Goal: Task Accomplishment & Management: Manage account settings

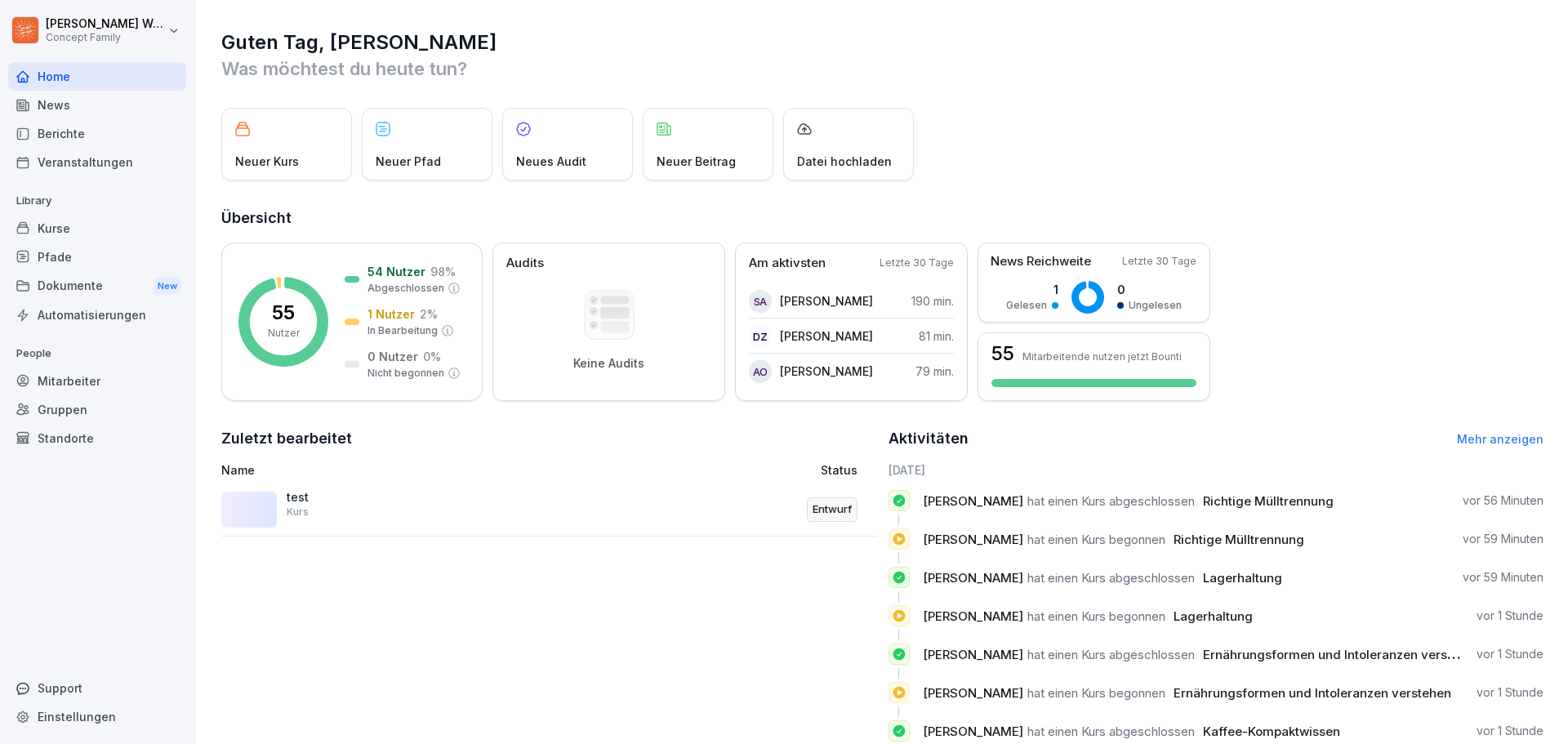
click at [59, 287] on div "Dokumente New" at bounding box center [97, 285] width 178 height 30
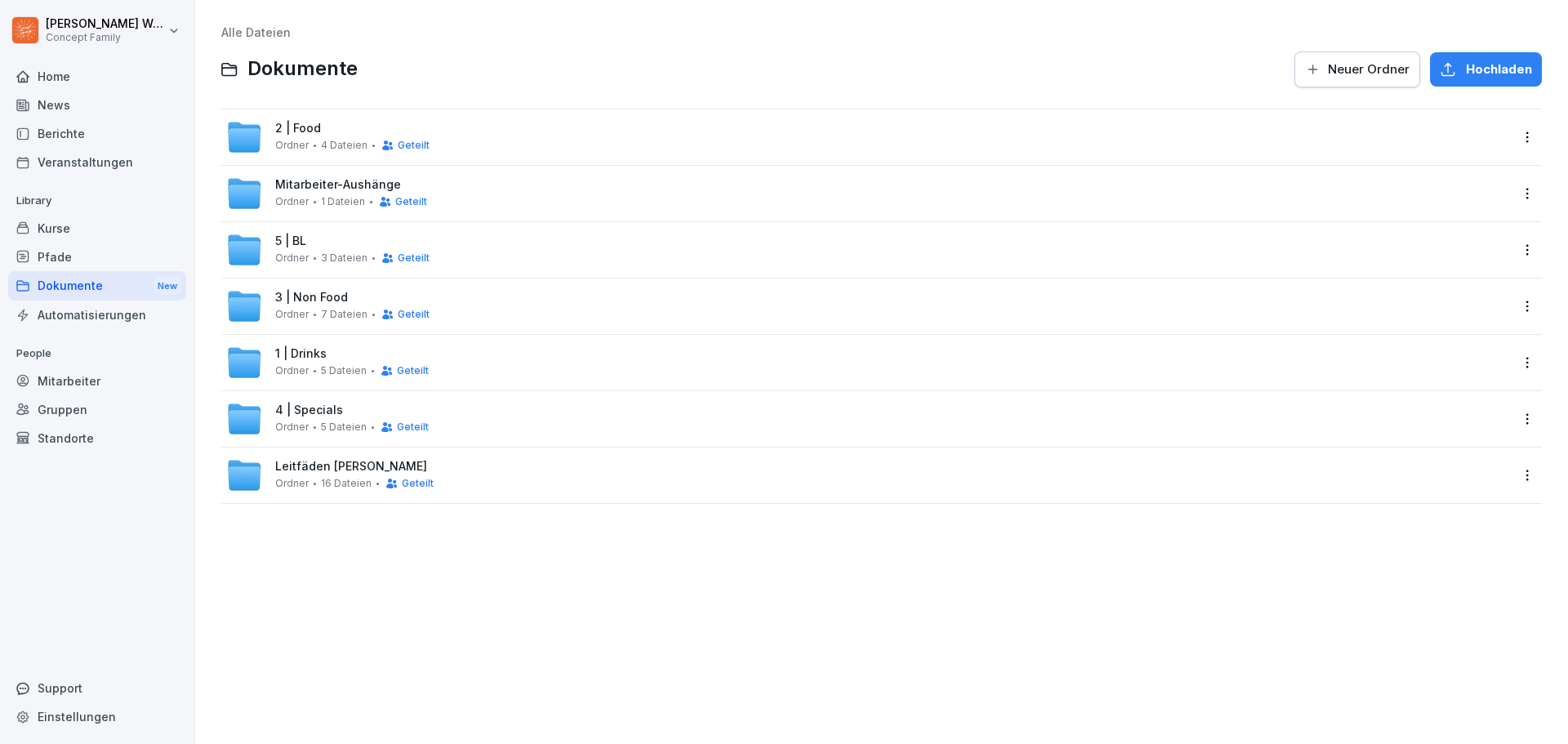
click at [428, 300] on div "3 | Non Food Ordner 7 Dateien Geteilt" at bounding box center [869, 306] width 1285 height 36
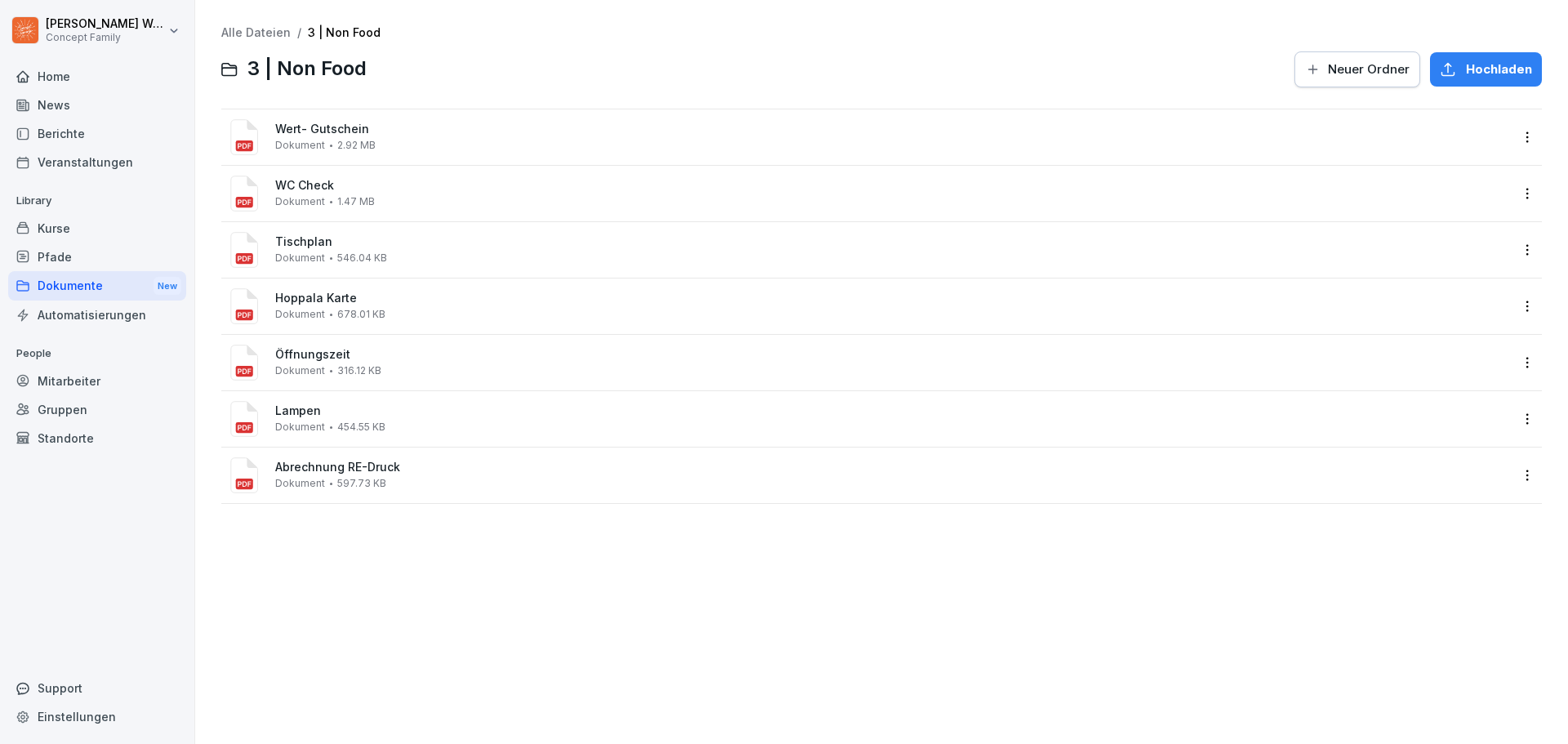
click at [1512, 363] on html "[PERSON_NAME] Concept Family Home News Berichte Veranstaltungen Library Kurse P…" at bounding box center [784, 372] width 1568 height 744
click at [1454, 563] on div "Löschen" at bounding box center [1457, 560] width 53 height 20
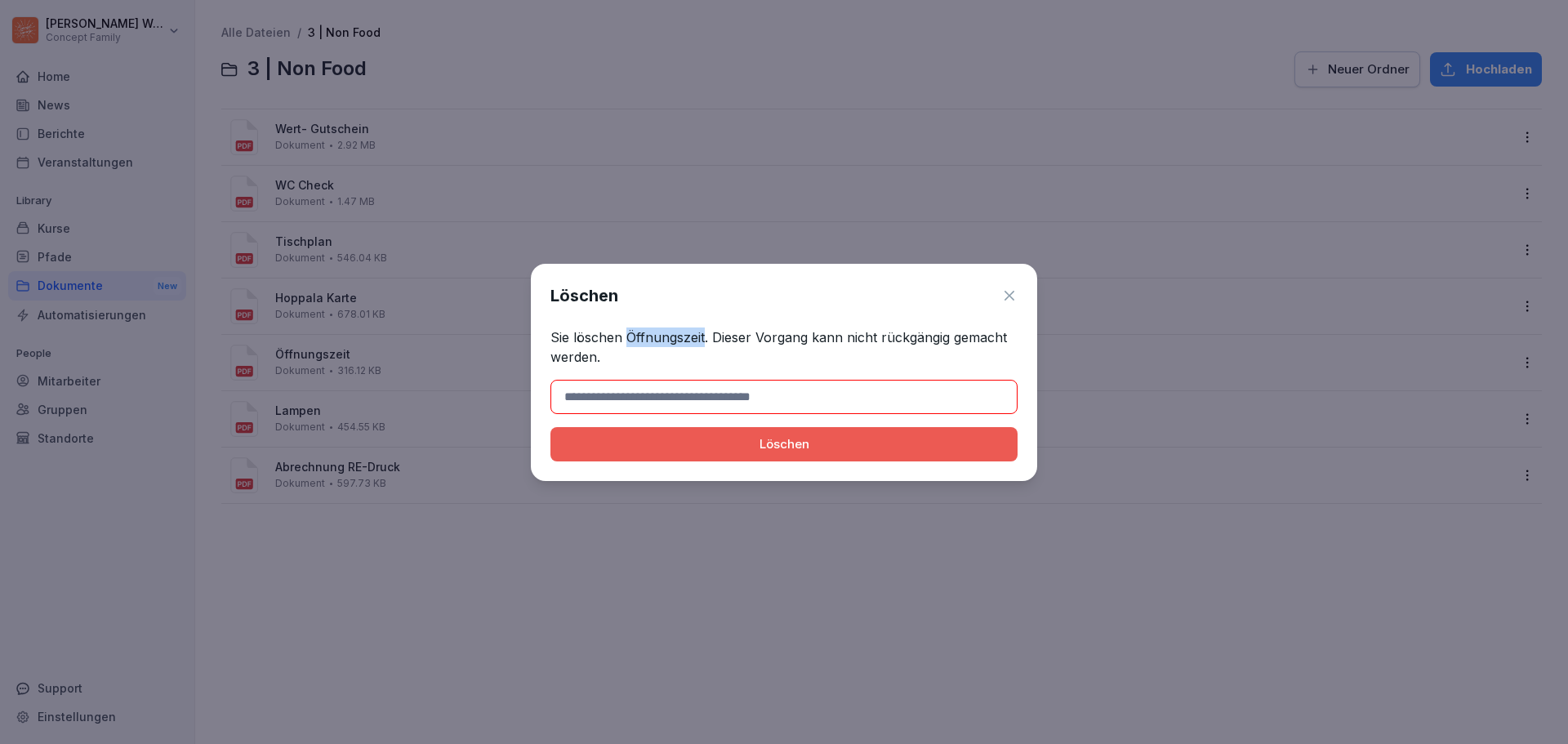
drag, startPoint x: 626, startPoint y: 335, endPoint x: 705, endPoint y: 343, distance: 79.4
click at [705, 343] on p "Sie löschen Öffnungszeit. Dieser Vorgang kann nicht rückgängig gemacht werden." at bounding box center [783, 346] width 467 height 39
copy p "Öffnungszeit"
click at [699, 397] on input at bounding box center [783, 397] width 467 height 34
paste input "**********"
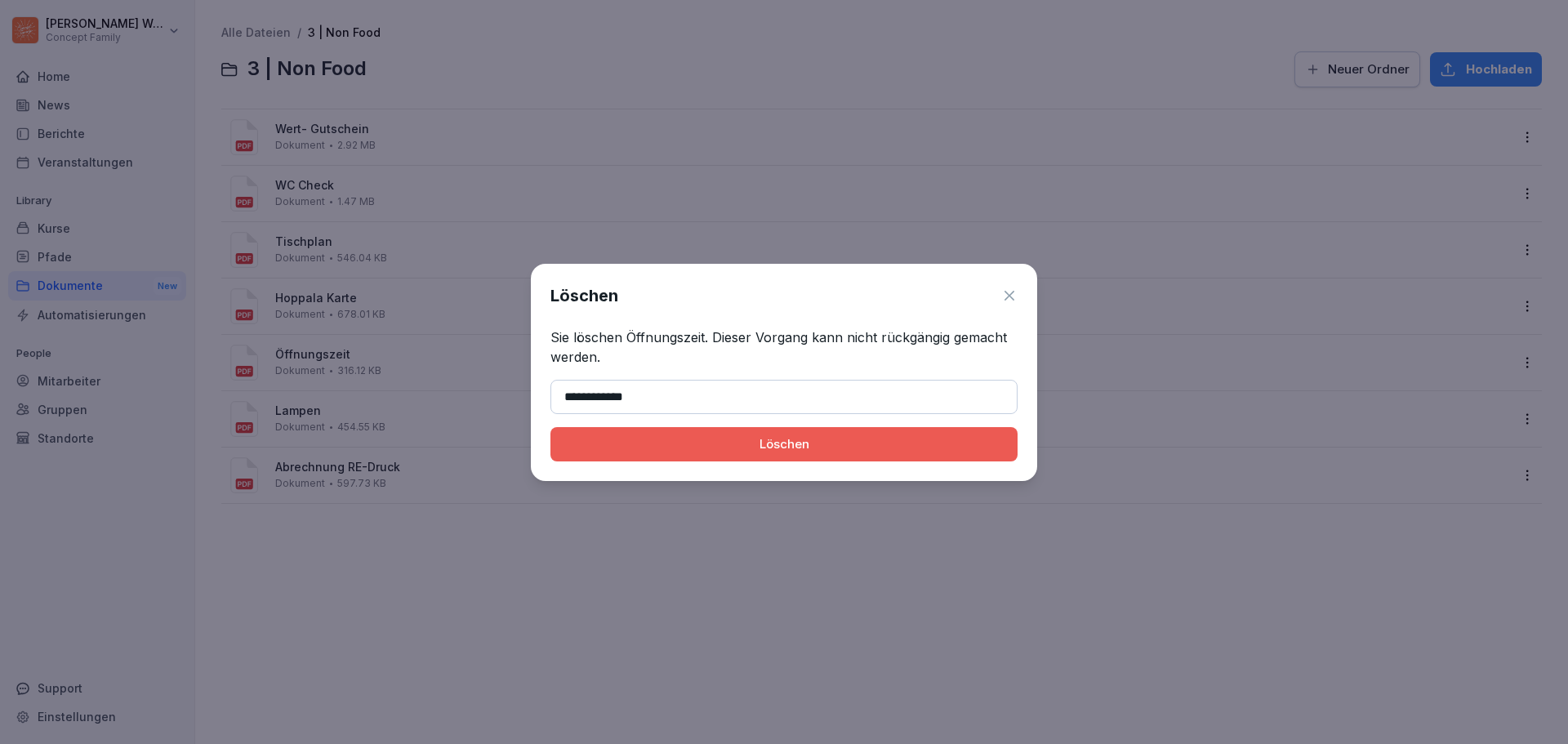
type input "**********"
click at [826, 440] on div "Löschen" at bounding box center [784, 444] width 441 height 18
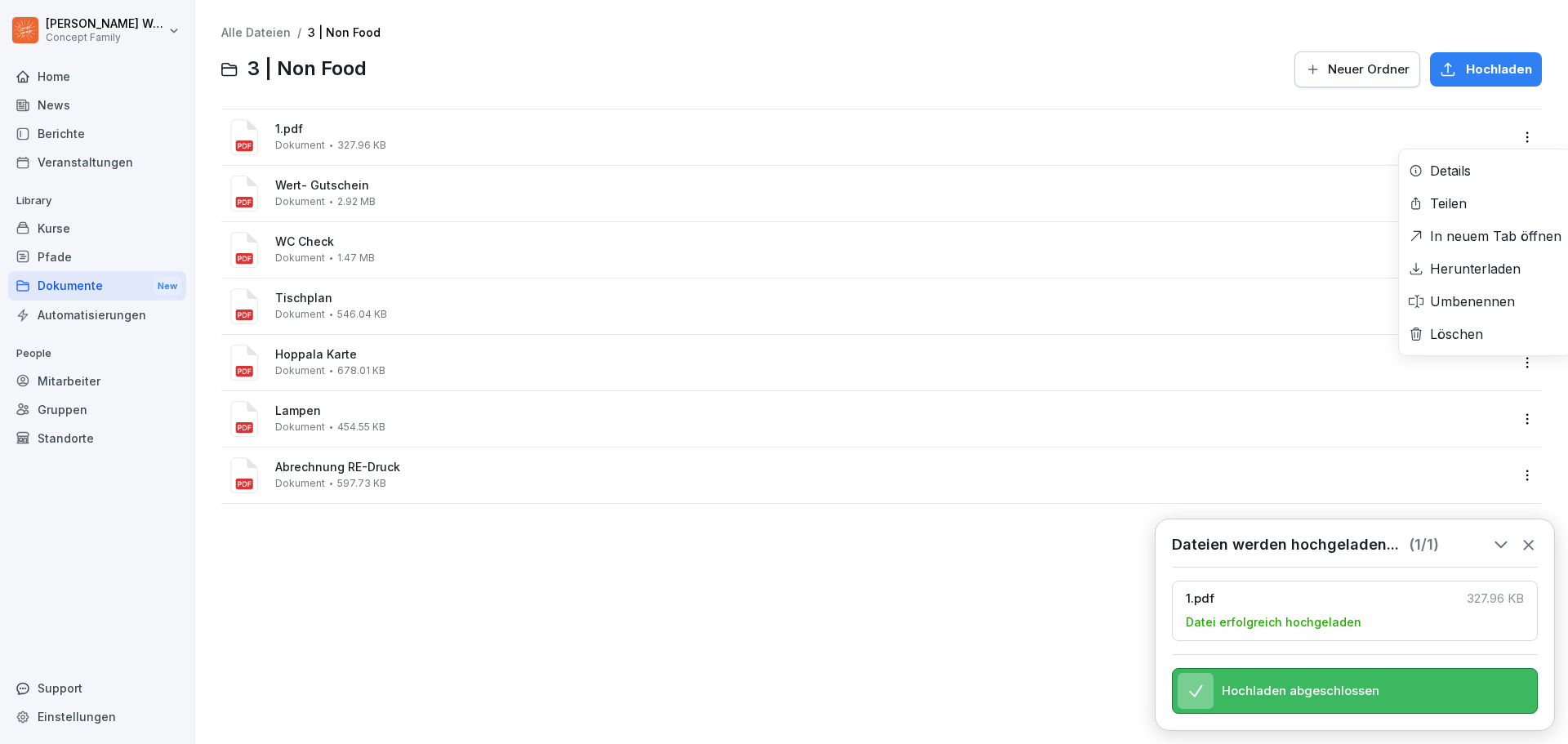
click at [1509, 138] on html "[PERSON_NAME] Concept Family Home News Berichte Veranstaltungen Library Kurse P…" at bounding box center [784, 372] width 1568 height 744
click at [1498, 302] on div "Umbenennen" at bounding box center [1473, 302] width 85 height 20
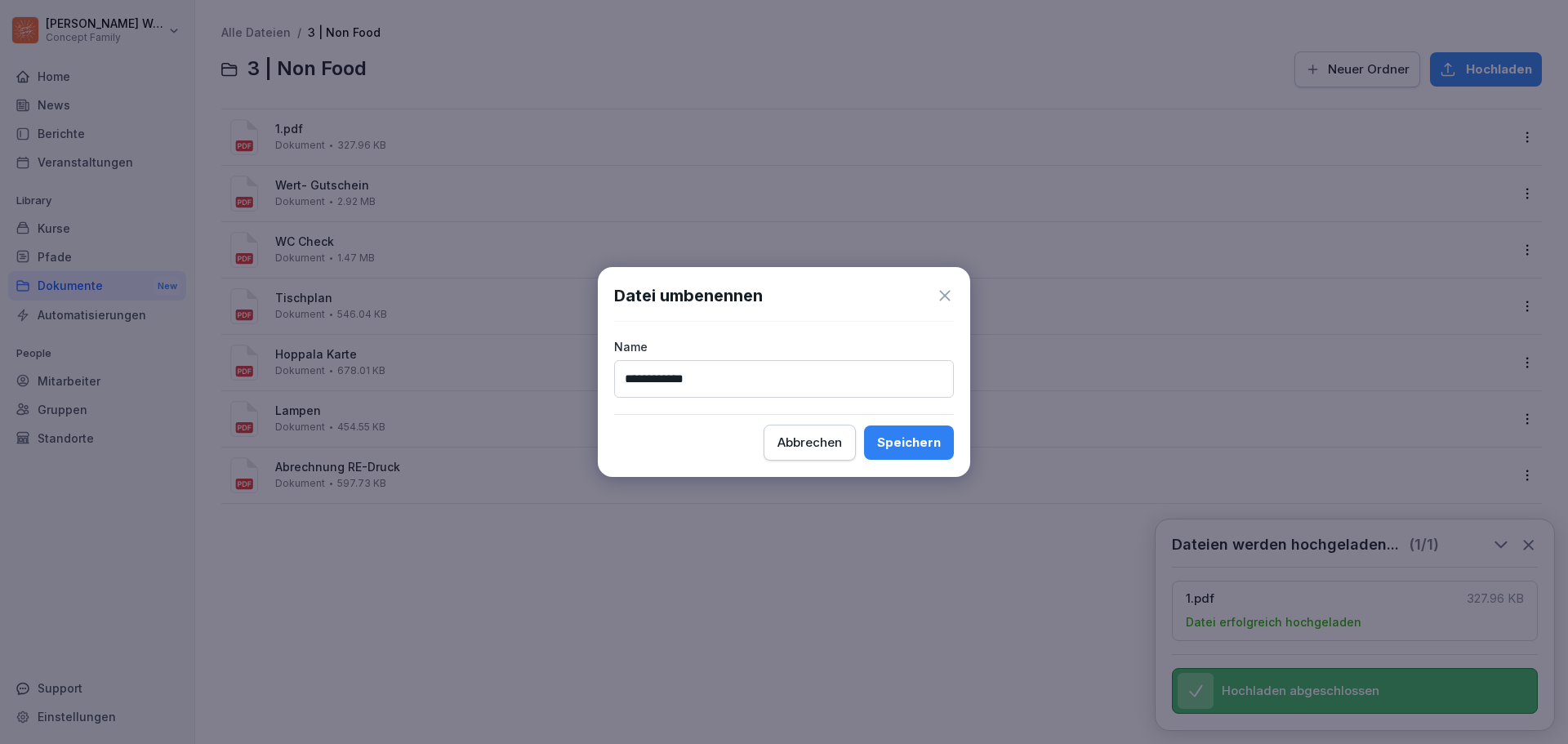
type input "**********"
click at [908, 442] on div "Speichern" at bounding box center [909, 443] width 63 height 18
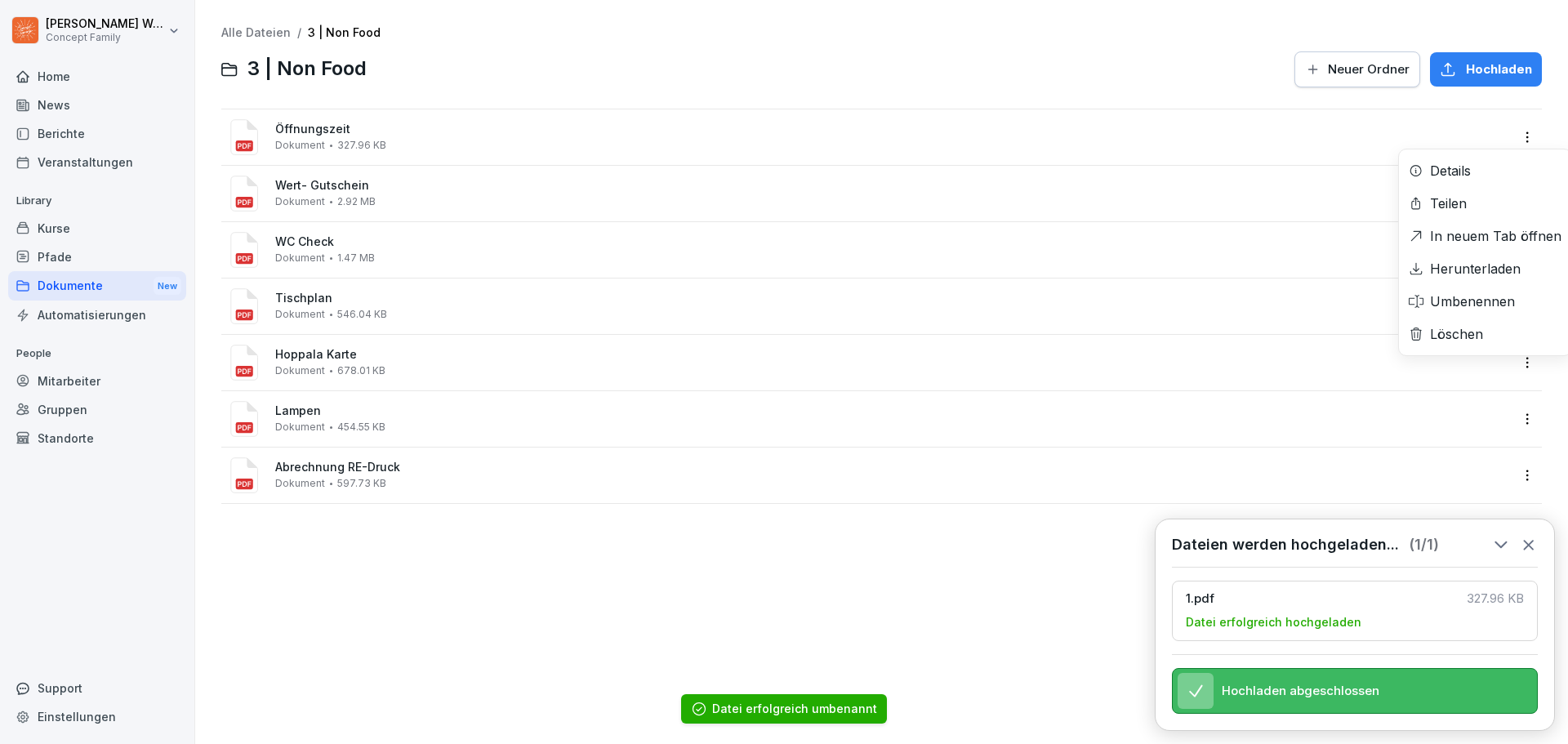
click at [1513, 137] on html "[PERSON_NAME] Concept Family Home News Berichte Veranstaltungen Library Kurse P…" at bounding box center [784, 372] width 1568 height 744
click at [1479, 299] on div "Umbenennen" at bounding box center [1473, 302] width 85 height 20
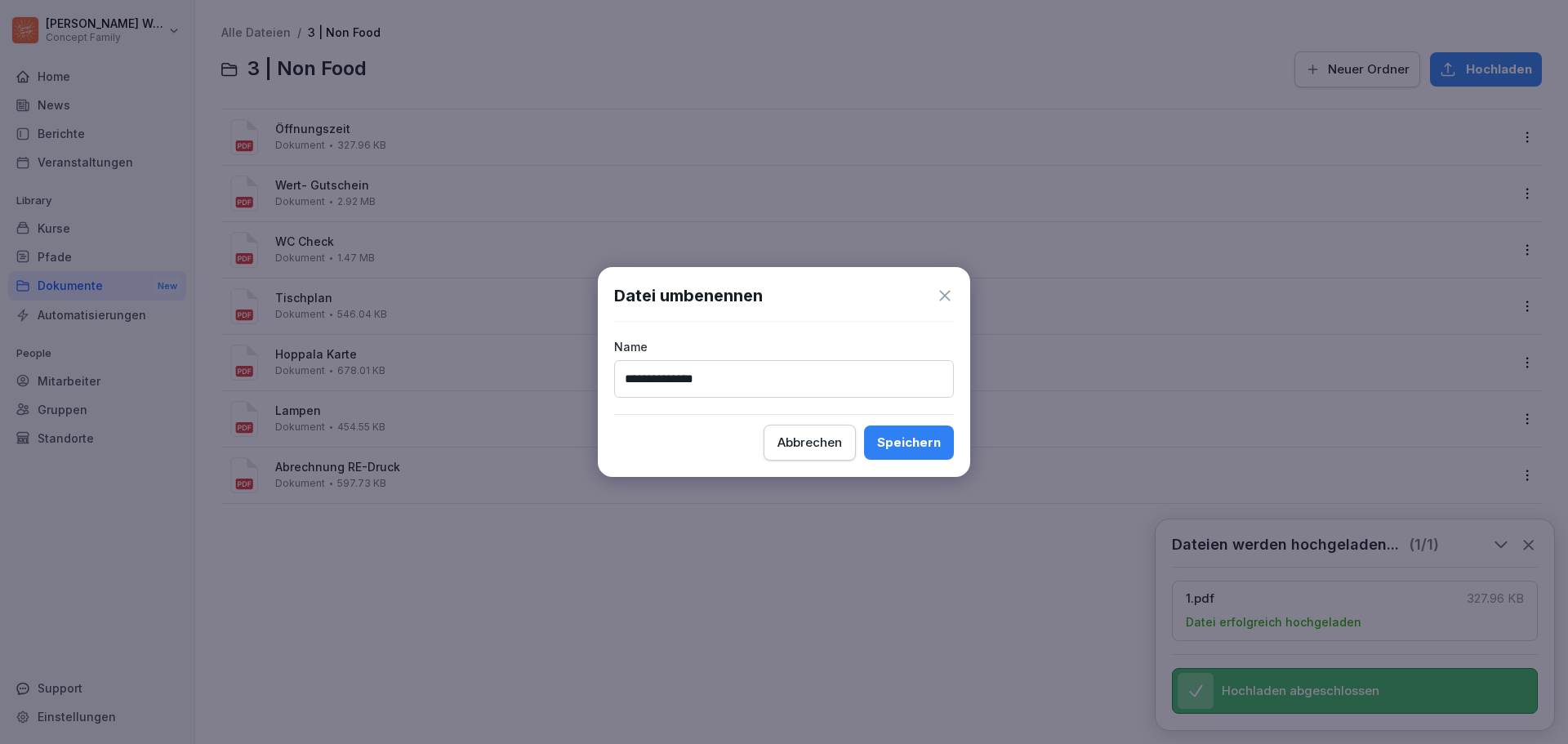
type input "**********"
click at [890, 447] on div "Speichern" at bounding box center [909, 443] width 63 height 18
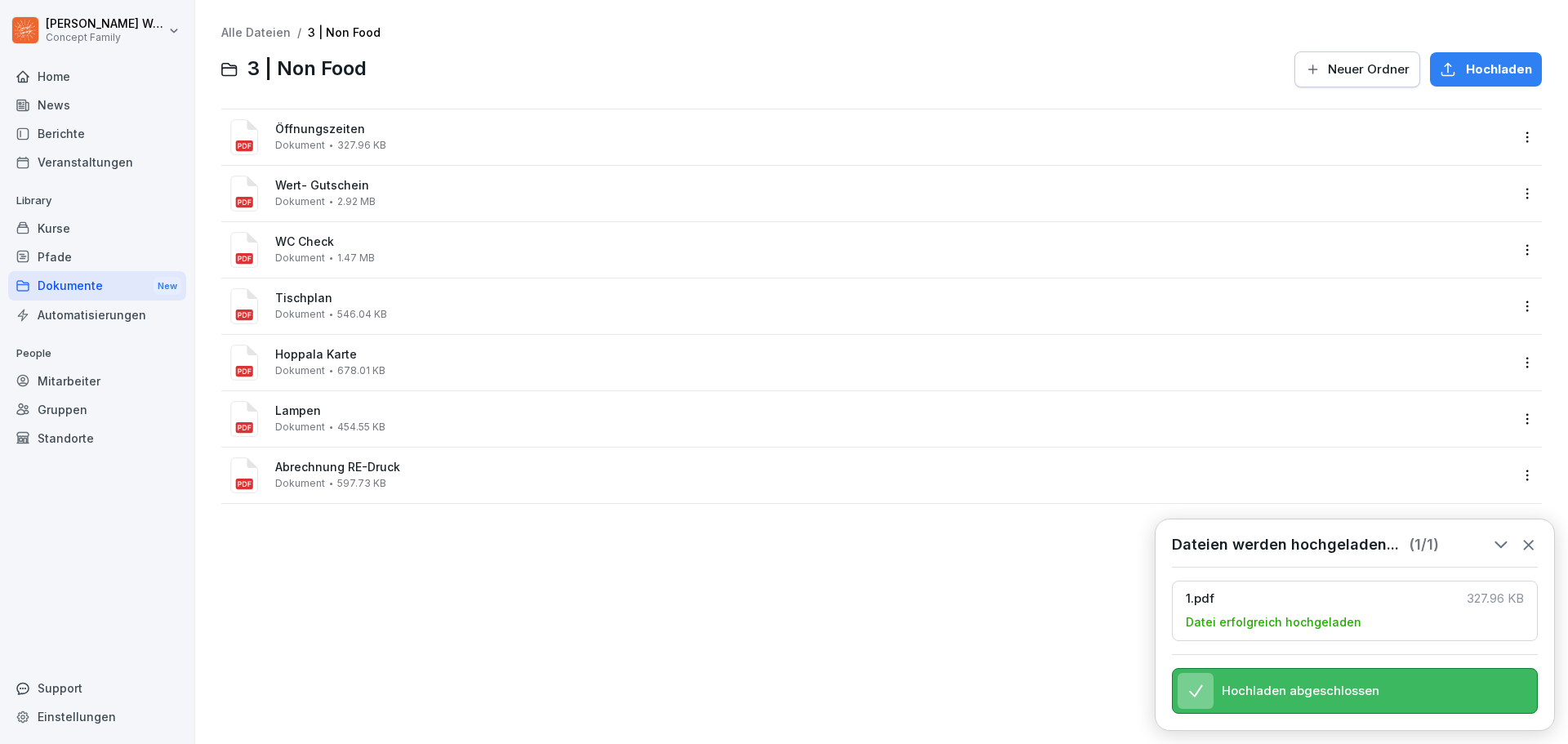
click at [1510, 144] on html "[PERSON_NAME] Concept Family Home News Berichte Veranstaltungen Library Kurse P…" at bounding box center [784, 372] width 1568 height 744
click at [1483, 306] on div "Umbenennen" at bounding box center [1473, 302] width 85 height 20
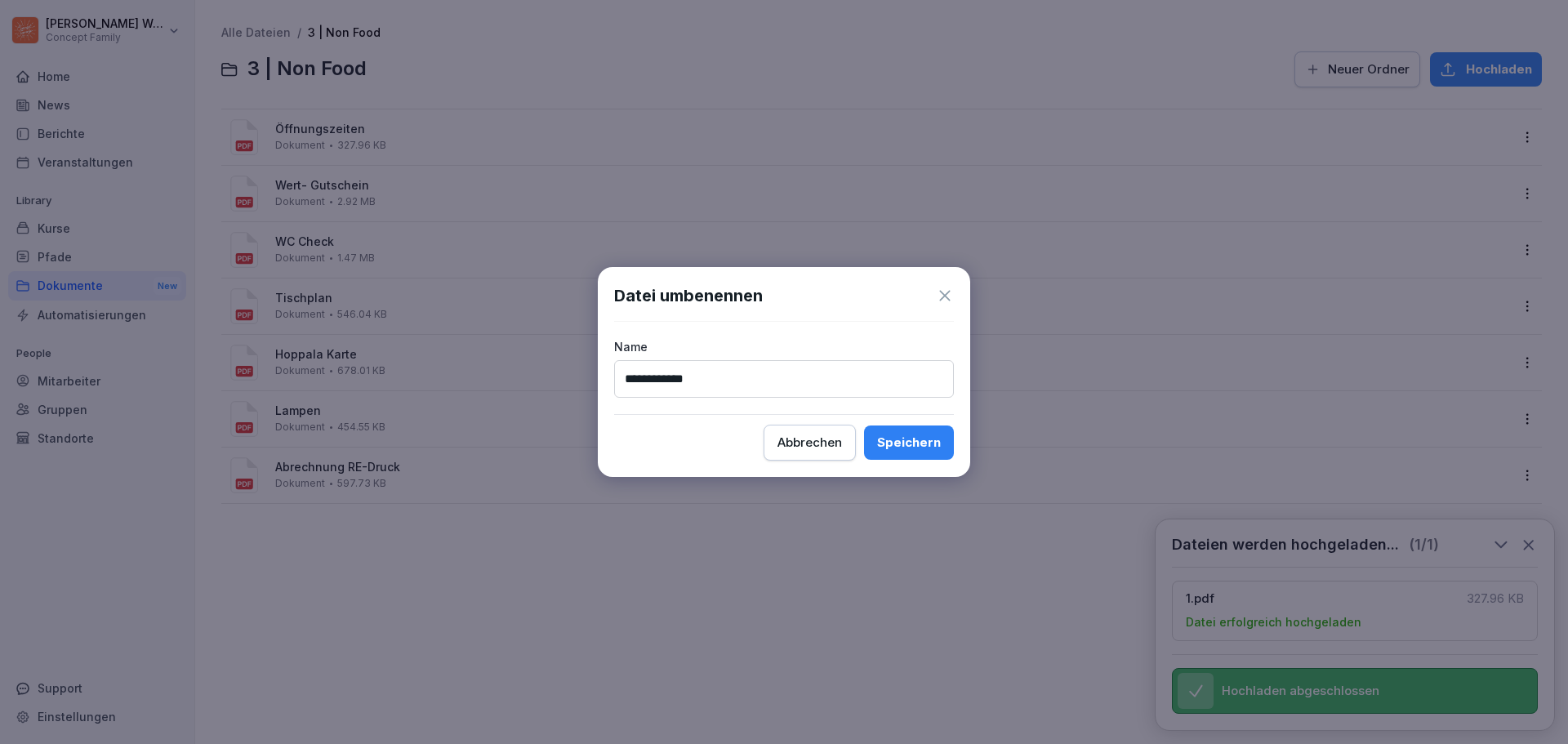
type input "**********"
click at [908, 442] on div "Speichern" at bounding box center [909, 443] width 63 height 18
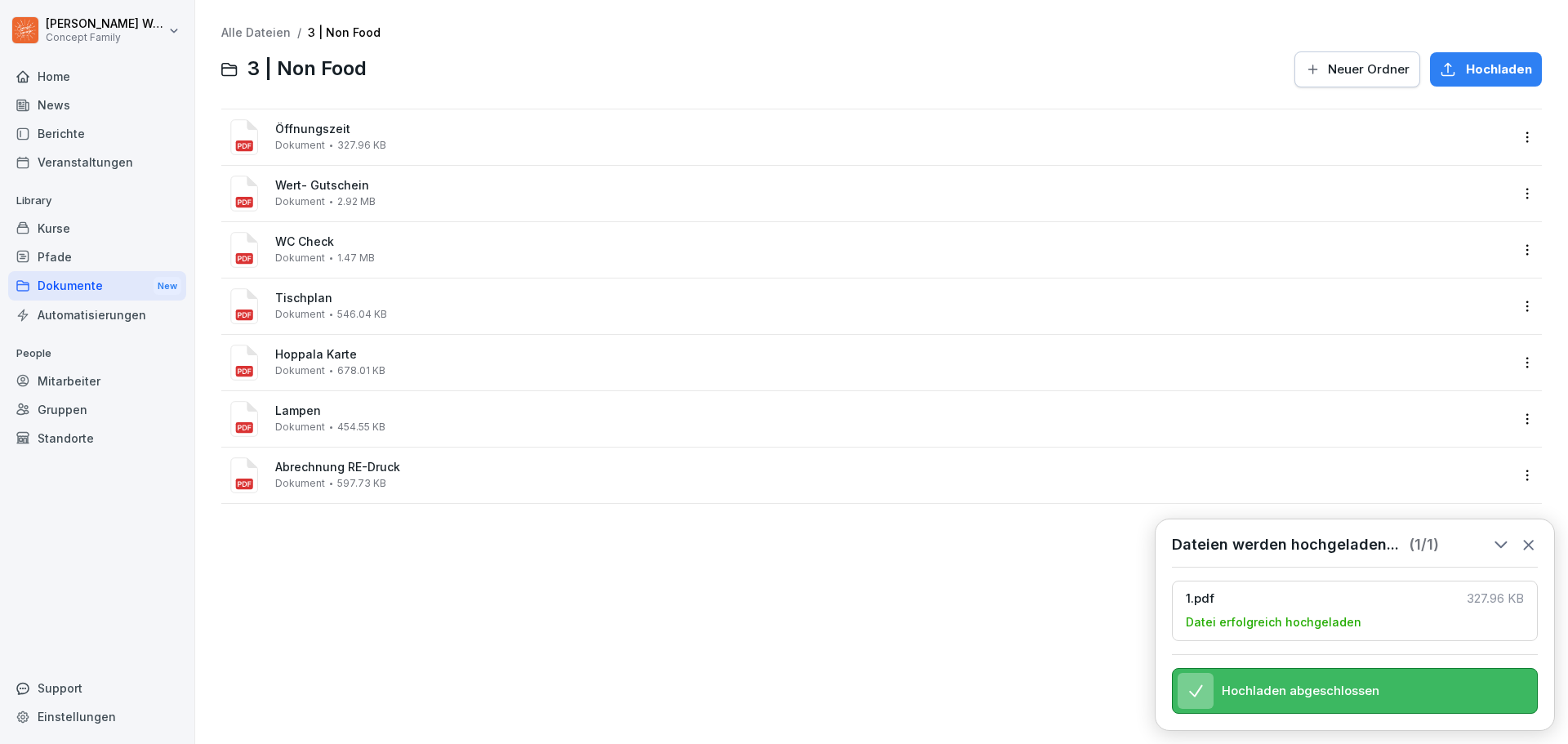
click at [1037, 645] on div "Alle Dateien / 3 | Non Food 3 | Non Food Neuer Ordner Hochladen Öffnungszeit Do…" at bounding box center [882, 372] width 1349 height 720
click at [421, 578] on div "Alle Dateien / 3 | Non Food 3 | Non Food Neuer Ordner Hochladen Öffnungszeit Do…" at bounding box center [882, 372] width 1349 height 720
click at [388, 639] on div "Alle Dateien / 3 | Non Food 3 | Non Food Neuer Ordner Hochladen Öffnungszeit Do…" at bounding box center [882, 372] width 1349 height 720
